Goal: Task Accomplishment & Management: Manage account settings

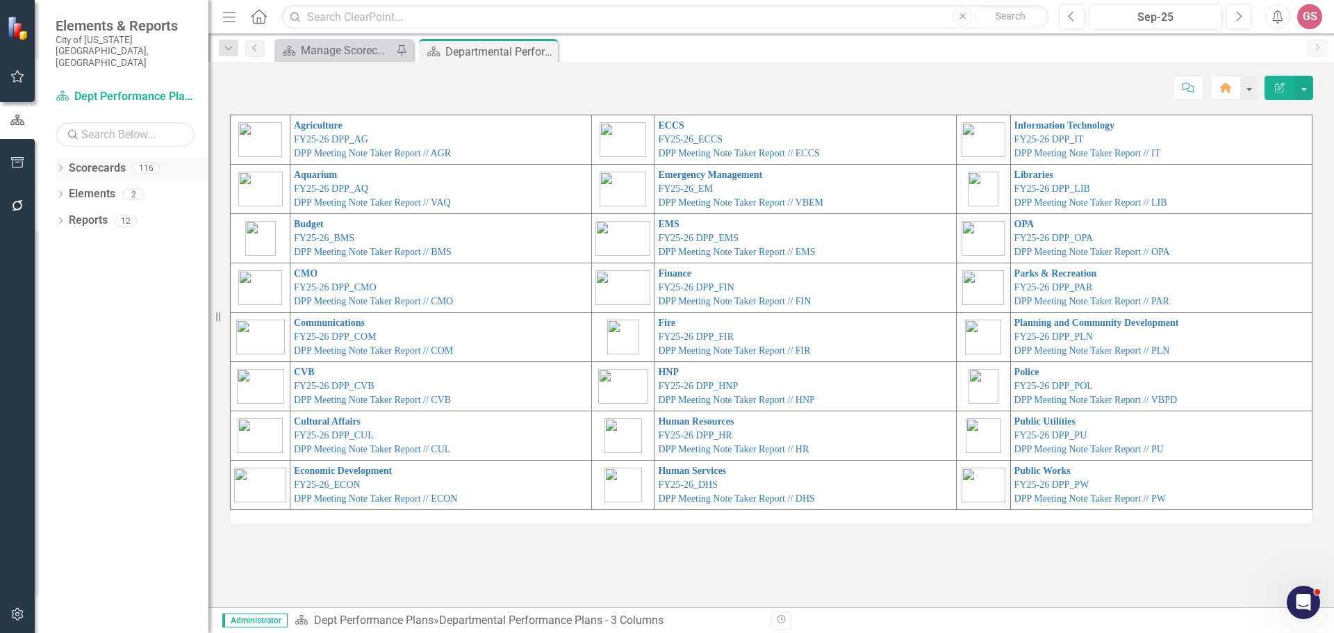
click at [99, 160] on link "Scorecards" at bounding box center [97, 168] width 57 height 16
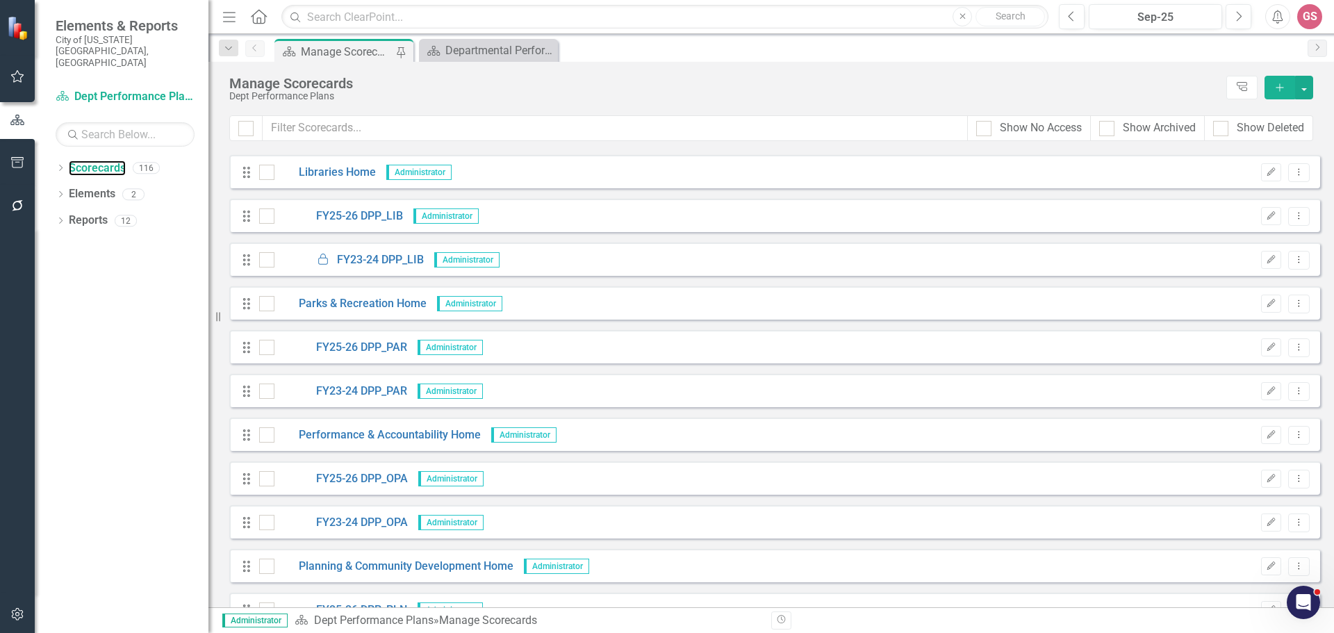
scroll to position [2746, 0]
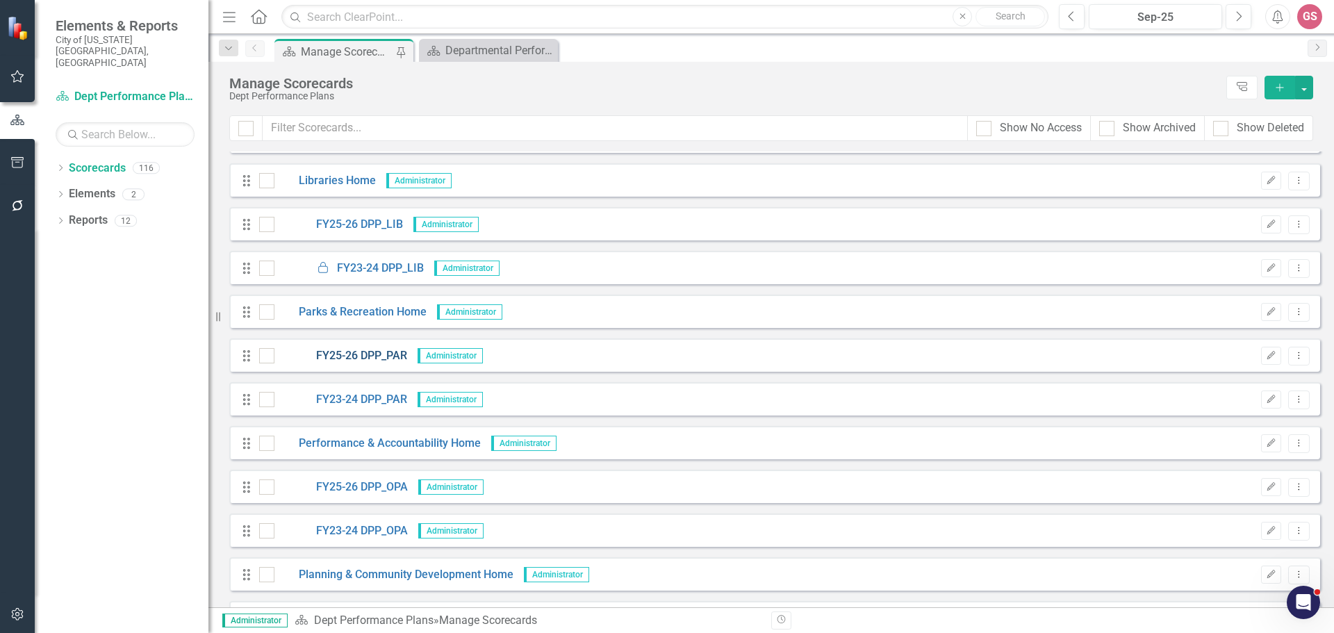
click at [363, 355] on link "FY25-26 DPP_PAR" at bounding box center [340, 356] width 133 height 16
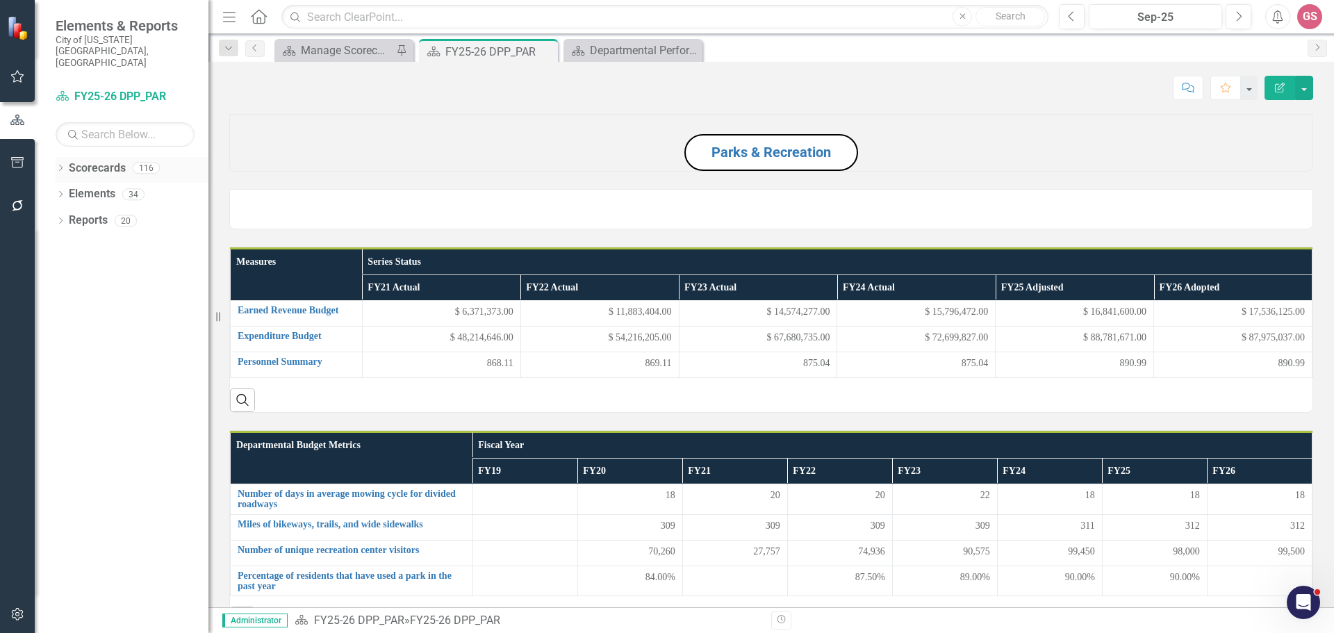
click at [102, 160] on link "Scorecards" at bounding box center [97, 168] width 57 height 16
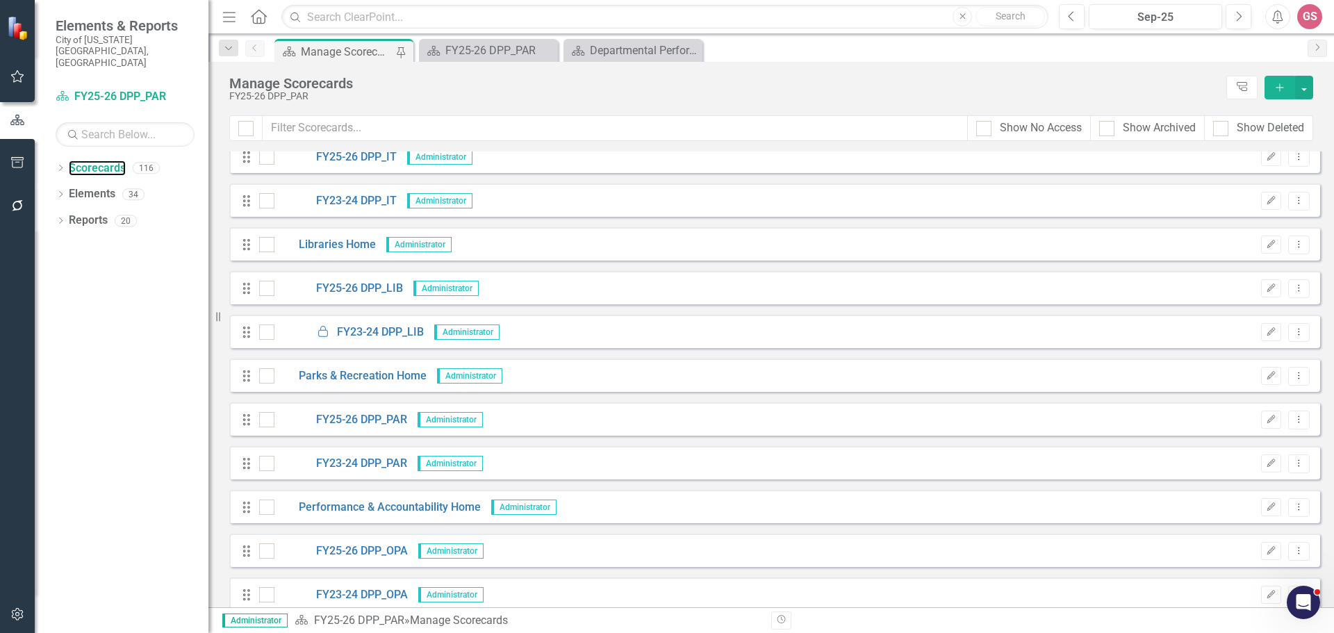
scroll to position [2710, 0]
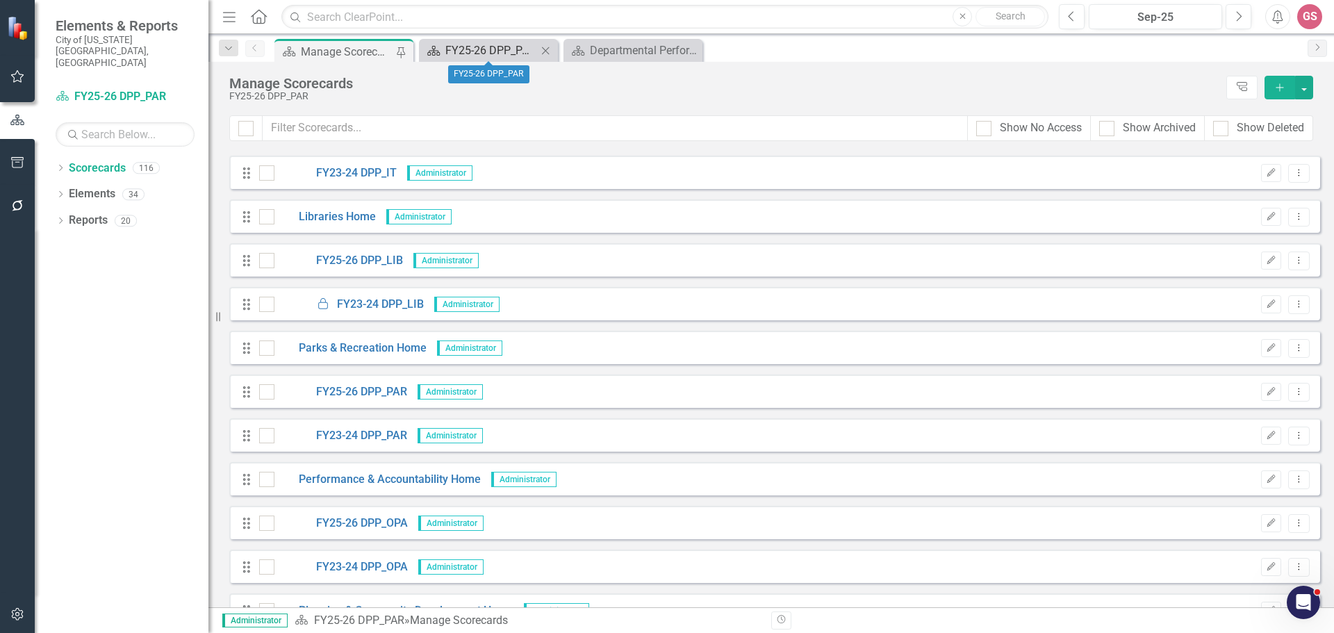
click at [487, 49] on div "FY25-26 DPP_PAR" at bounding box center [491, 50] width 92 height 17
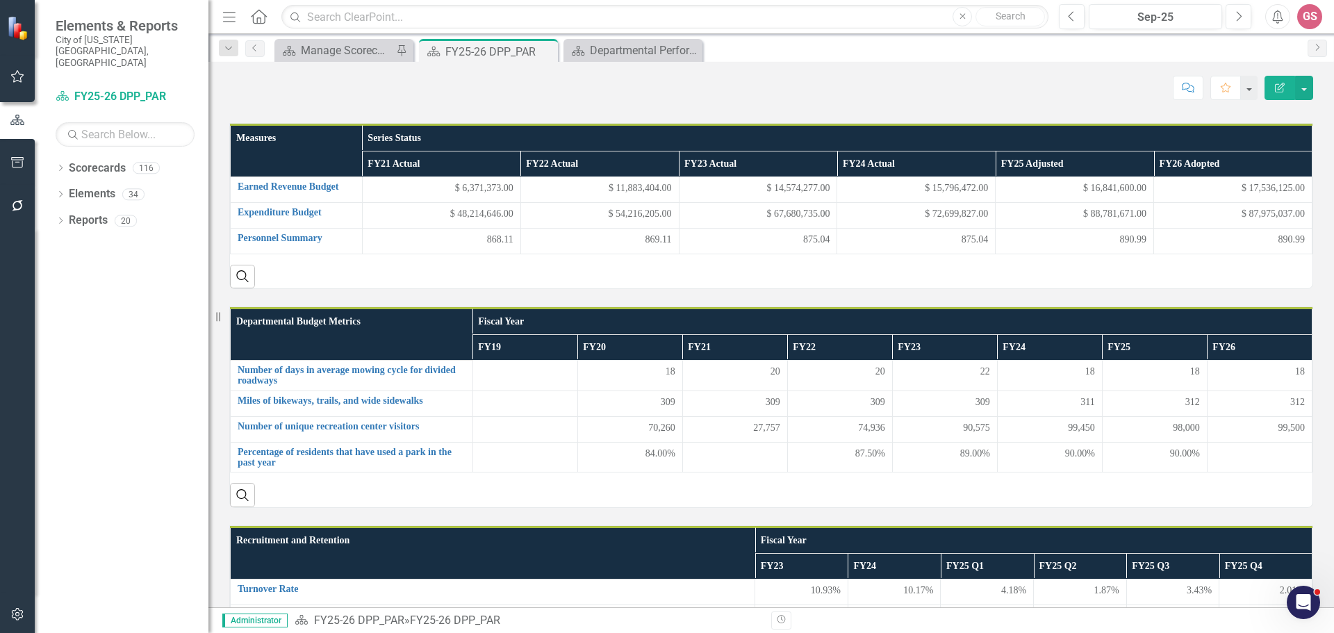
scroll to position [139, 0]
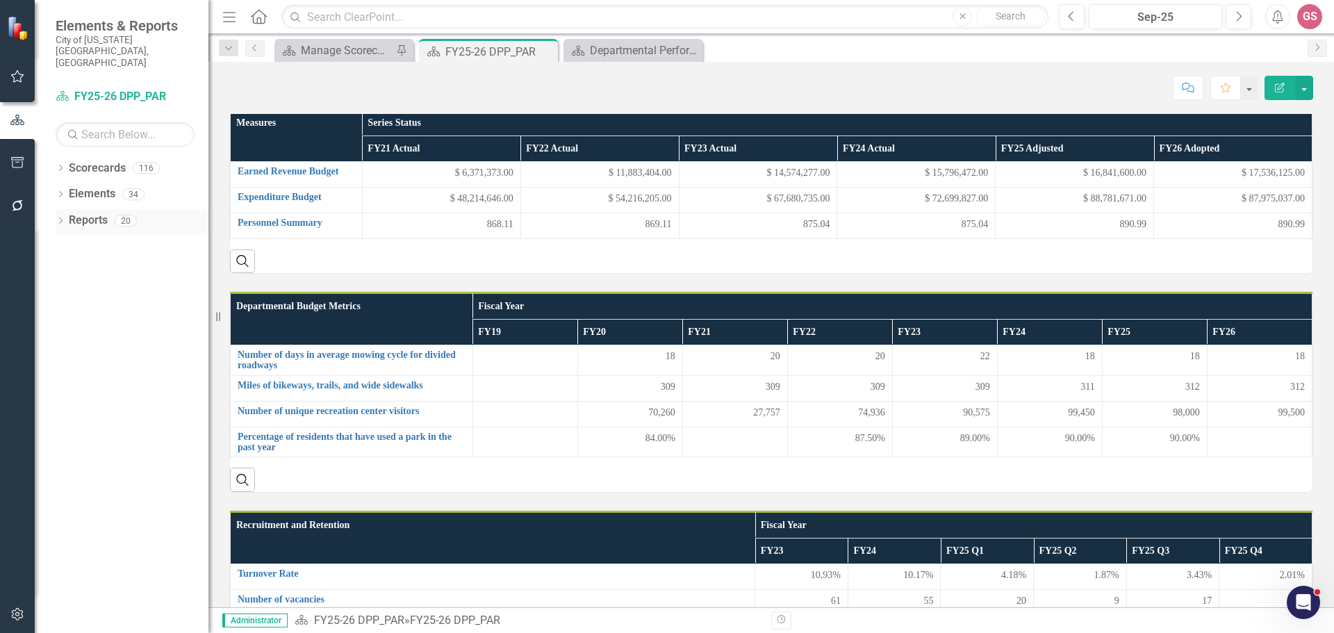
click at [92, 213] on link "Reports" at bounding box center [88, 221] width 39 height 16
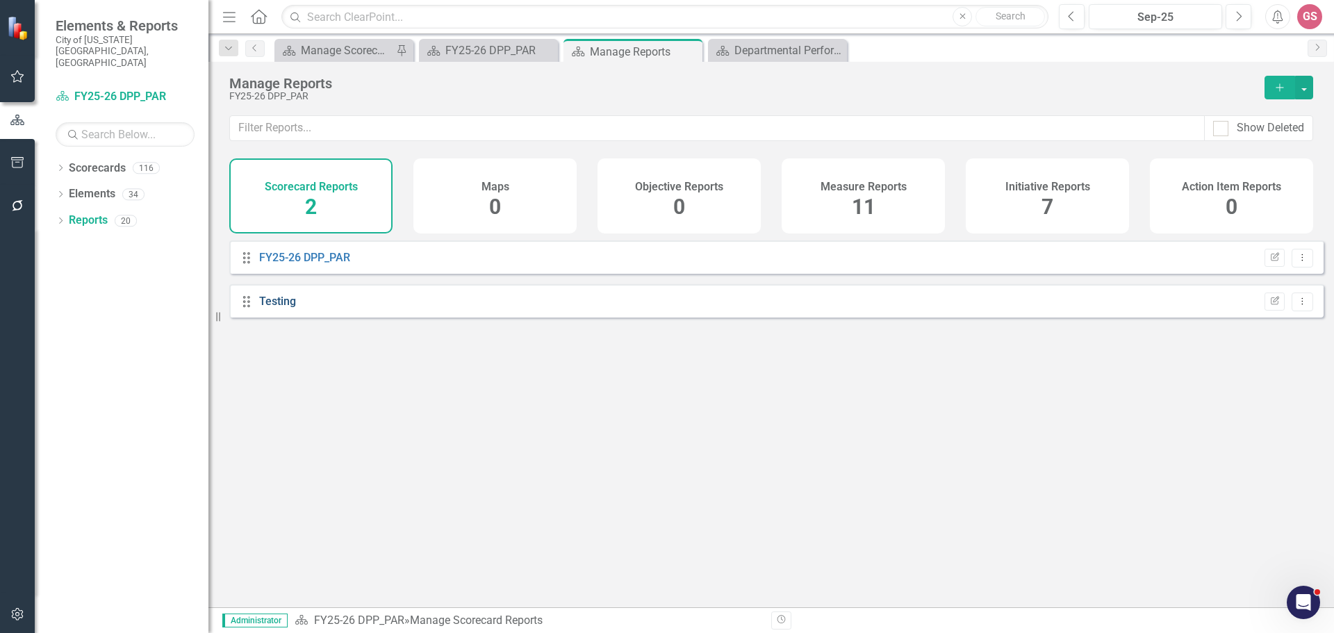
click at [281, 308] on link "Testing" at bounding box center [277, 301] width 37 height 13
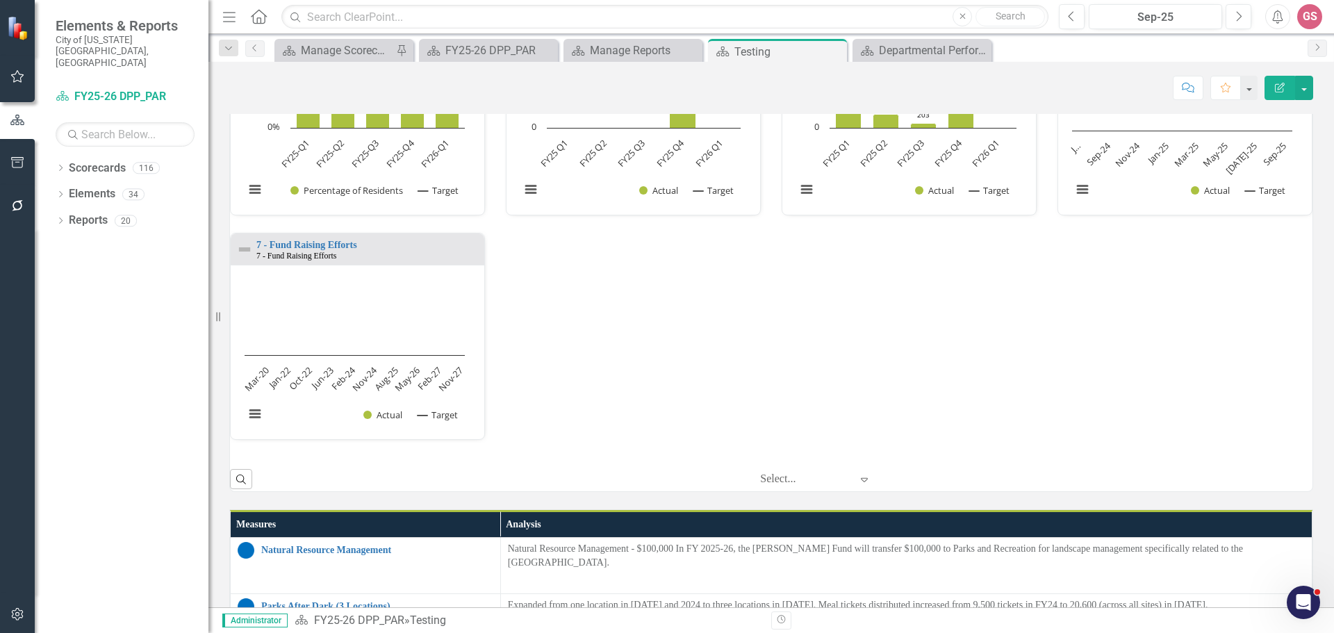
scroll to position [764, 0]
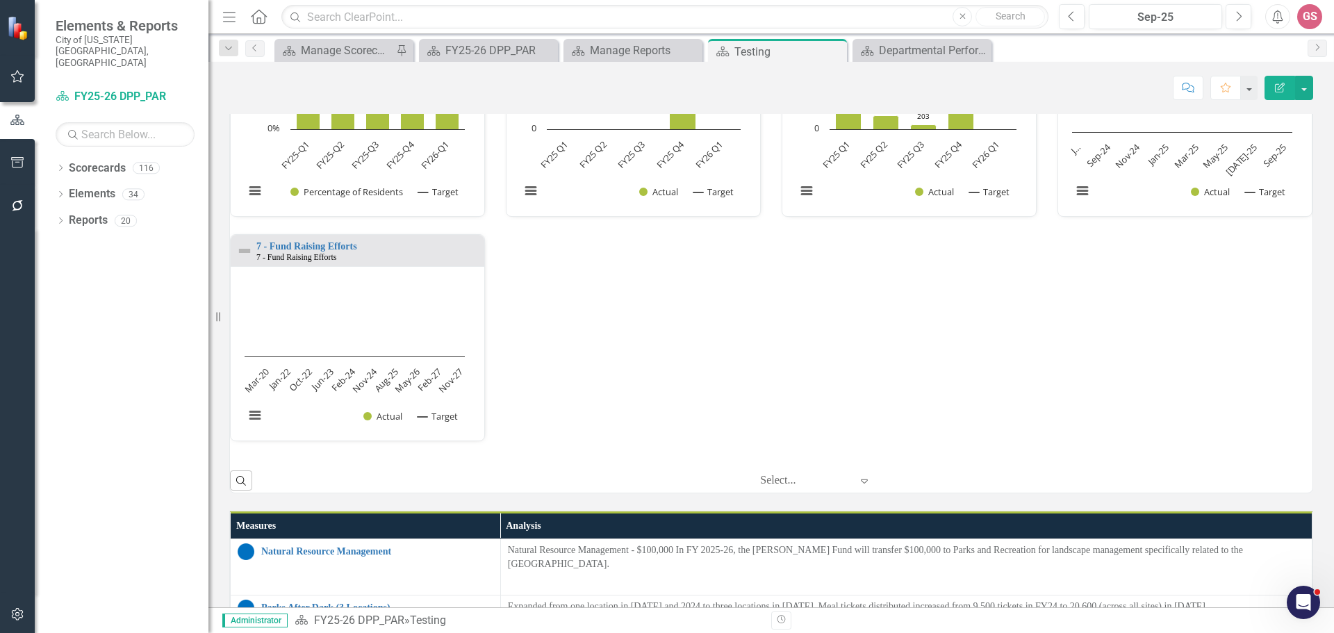
click at [306, 28] on link "1 - Percentage of [US_STATE][GEOGRAPHIC_DATA] residents within 10 minutes of a …" at bounding box center [476, 22] width 440 height 10
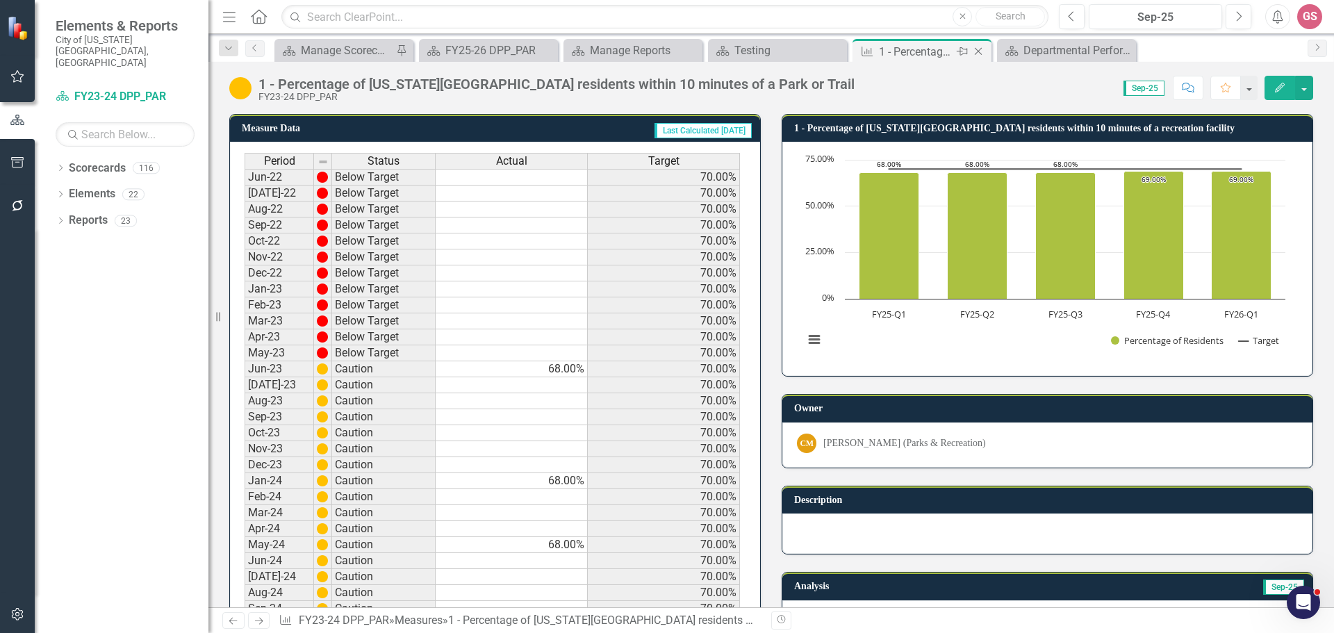
click at [983, 48] on icon "Close" at bounding box center [978, 51] width 14 height 11
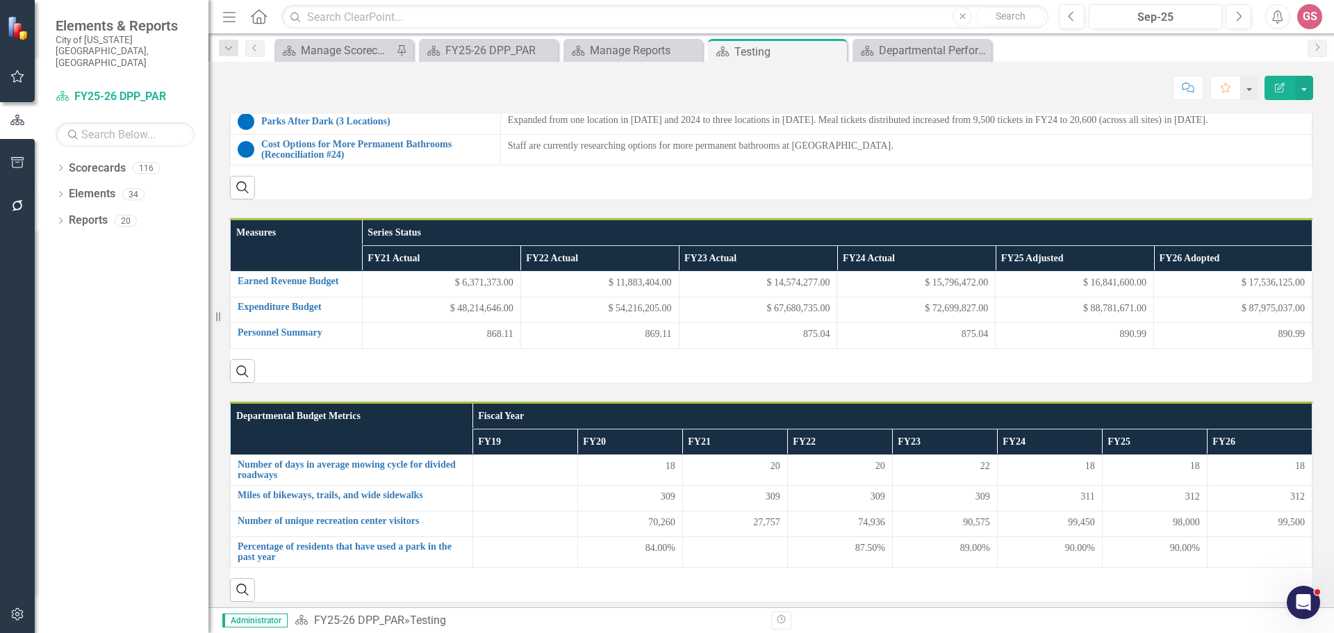
scroll to position [1390, 0]
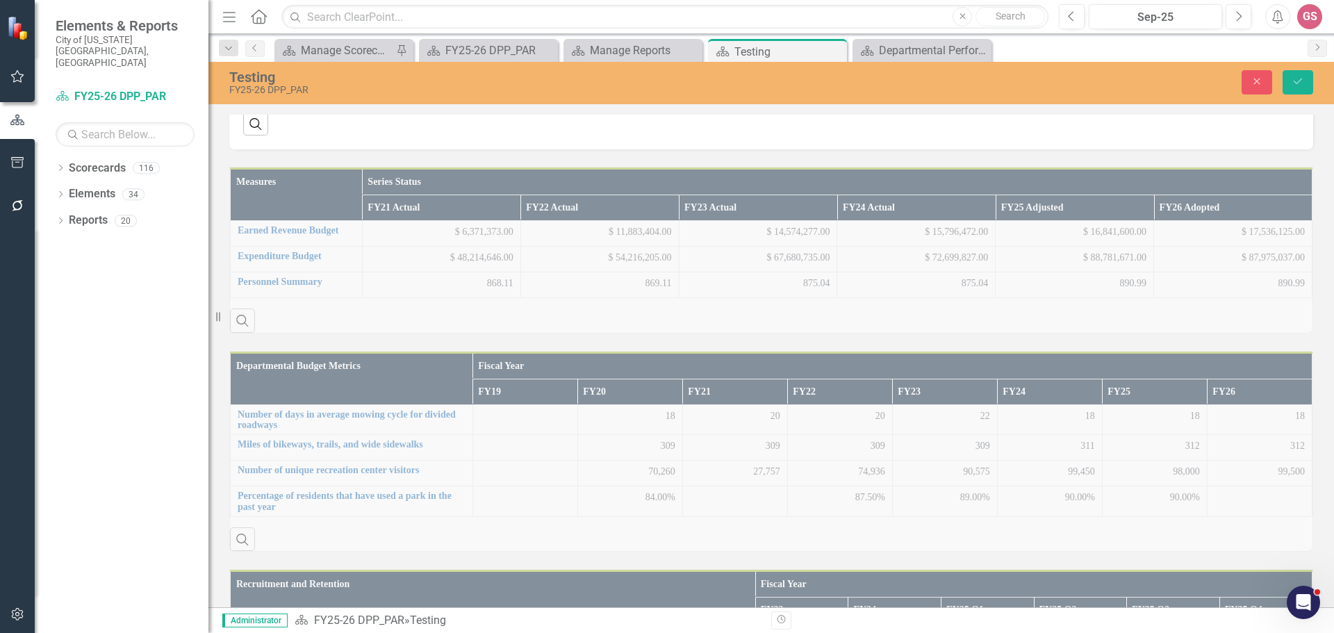
type textarea "<p>Natural Resource Management - $100,000 In FY 2025-26, the [PERSON_NAME] Fund…"
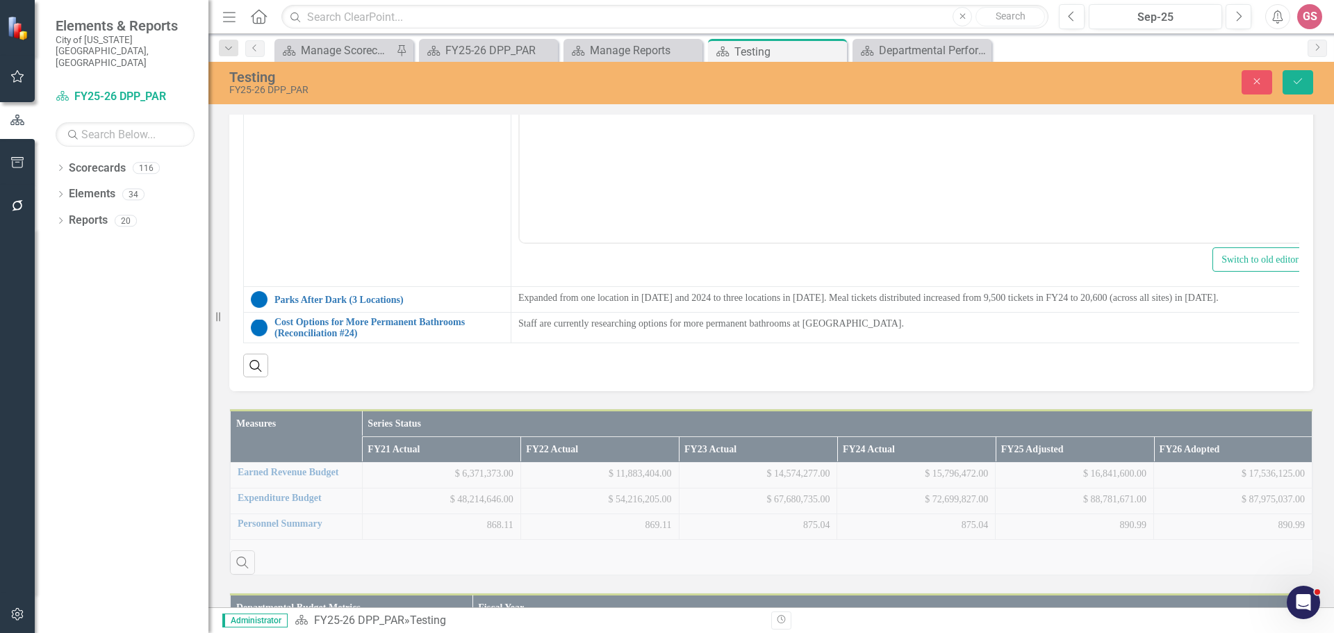
scroll to position [0, 0]
click at [1250, 84] on button "Close" at bounding box center [1257, 82] width 31 height 24
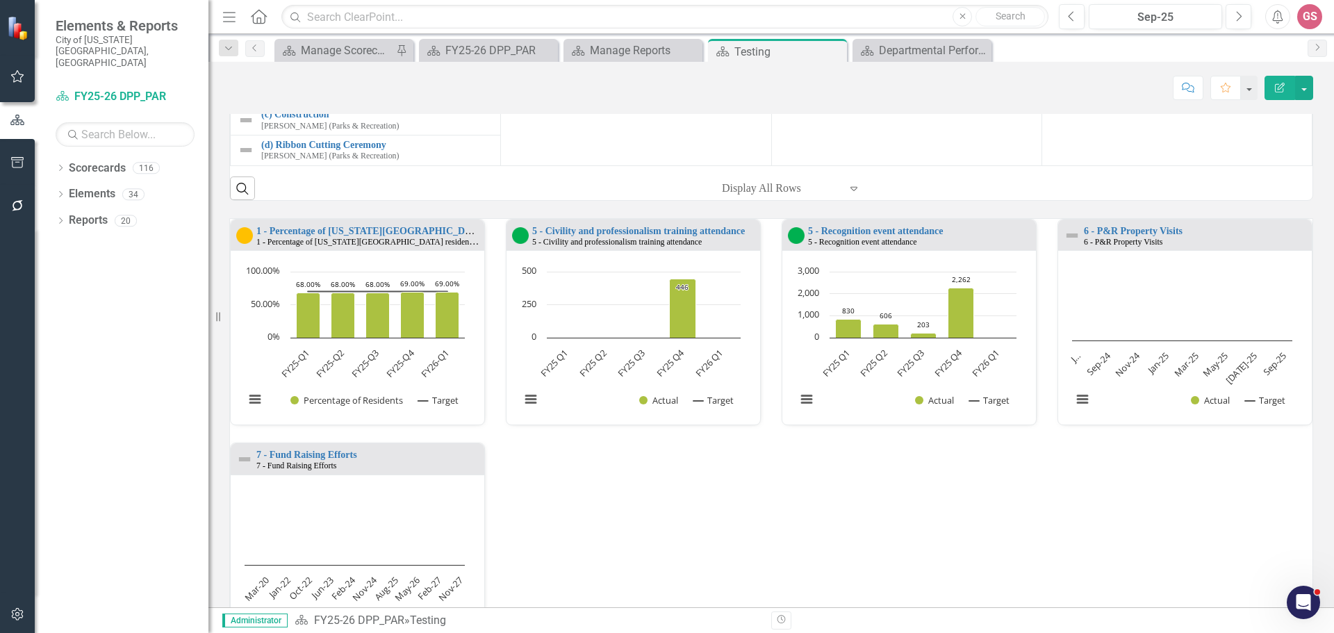
scroll to position [417, 0]
